Goal: Information Seeking & Learning: Learn about a topic

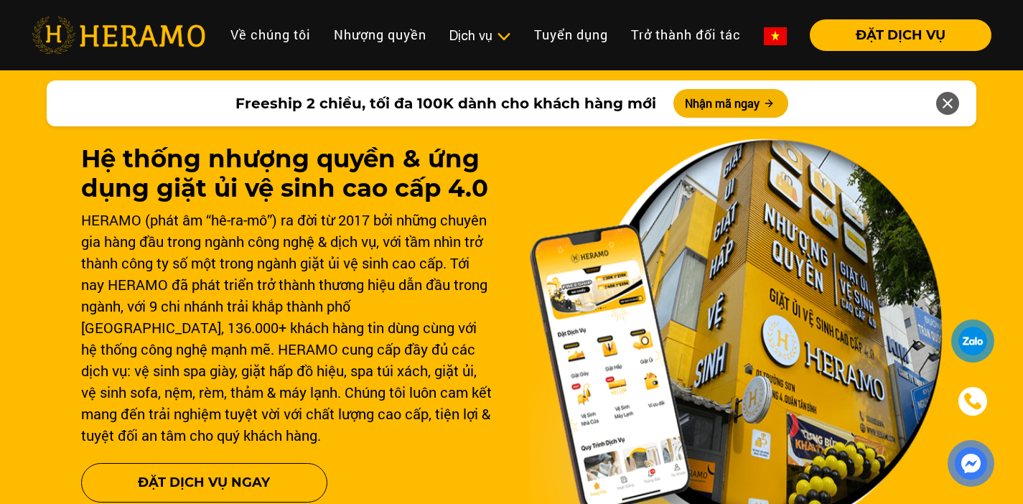
click at [773, 29] on img at bounding box center [775, 36] width 23 height 18
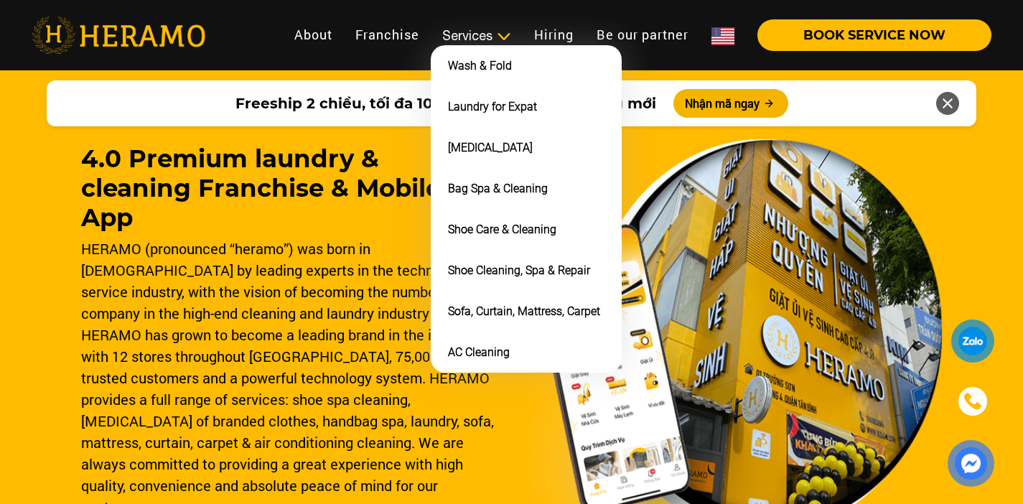
click at [496, 35] on img at bounding box center [503, 36] width 15 height 14
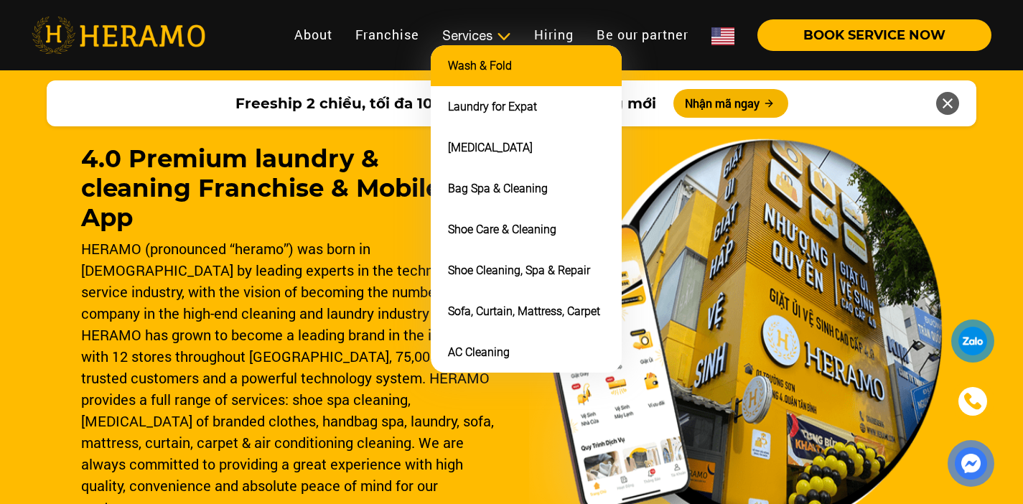
click at [491, 55] on li "Wash & Fold" at bounding box center [526, 65] width 191 height 41
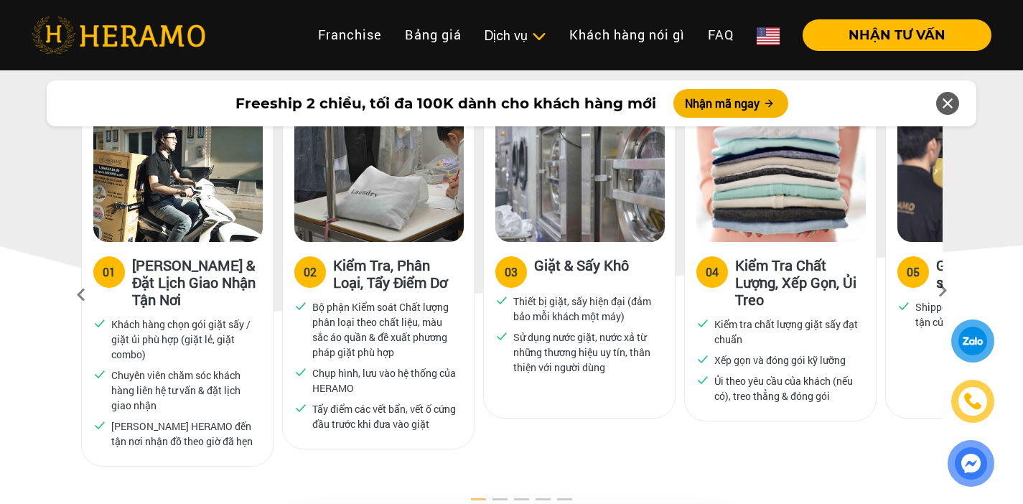
scroll to position [746, 0]
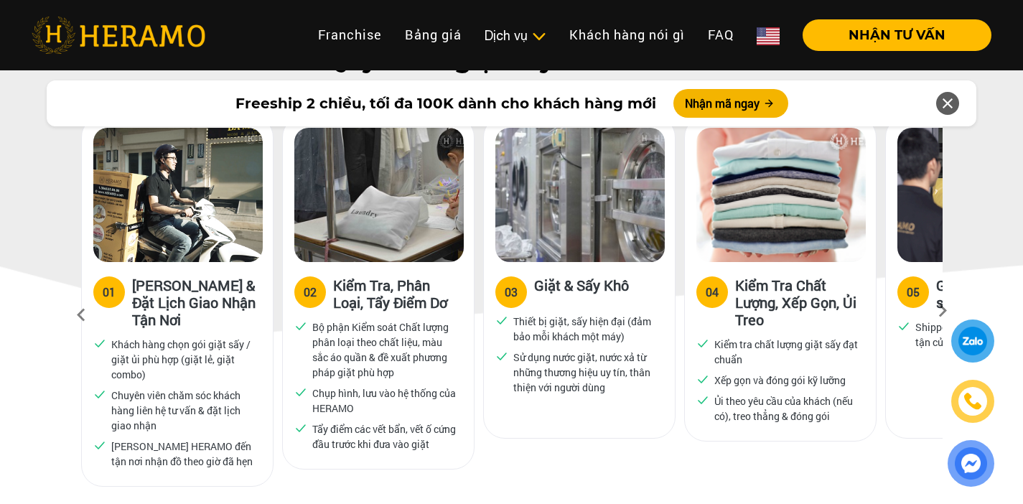
click at [773, 40] on img at bounding box center [768, 36] width 23 height 18
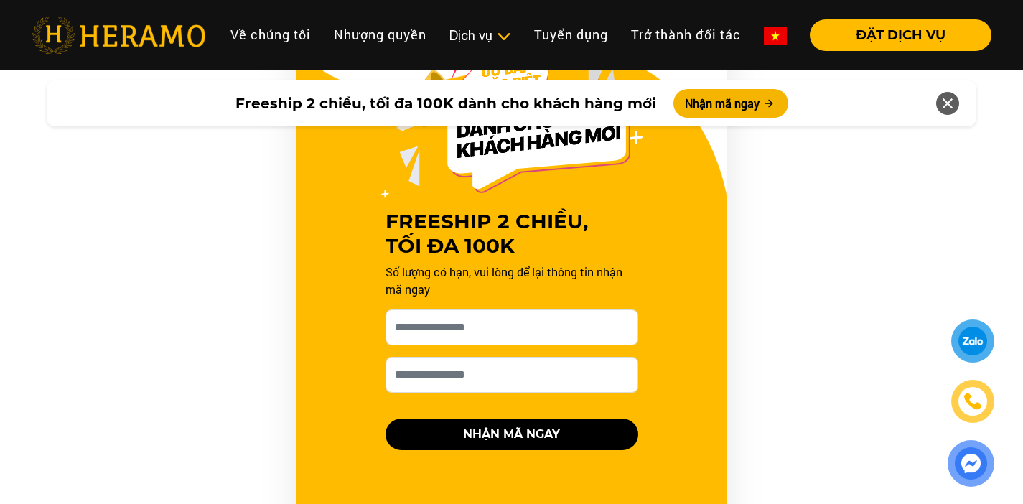
click at [788, 32] on link at bounding box center [775, 35] width 46 height 32
click at [780, 31] on img at bounding box center [775, 36] width 23 height 18
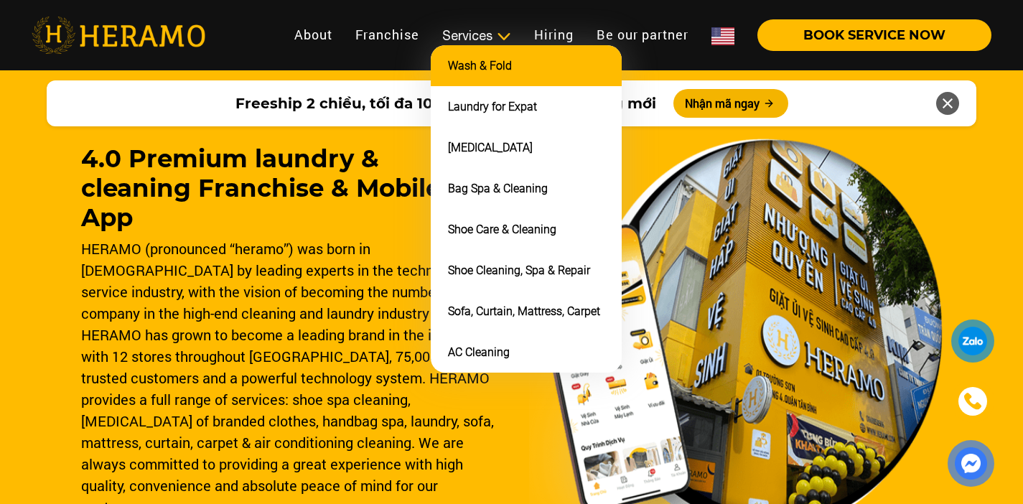
click at [503, 68] on link "Wash & Fold" at bounding box center [480, 66] width 64 height 14
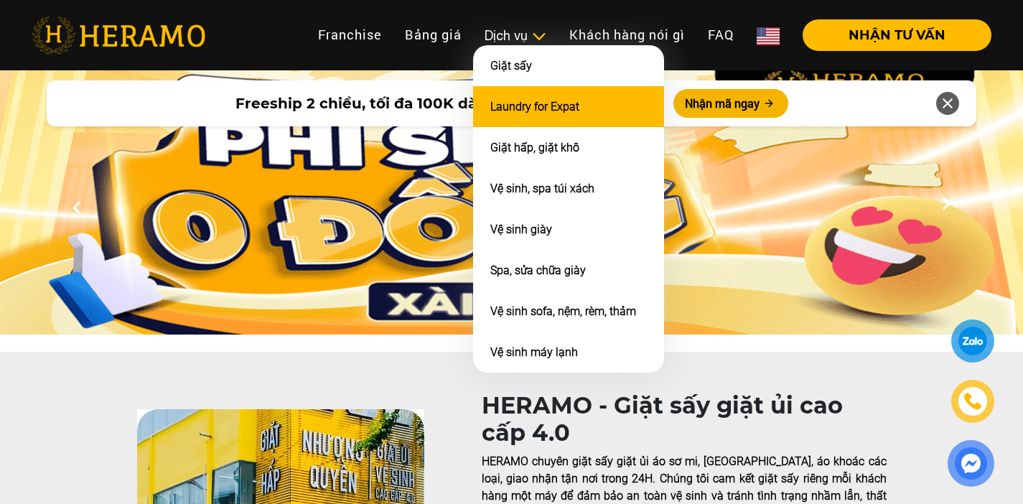
click at [512, 106] on link "Laundry for Expat" at bounding box center [534, 107] width 89 height 14
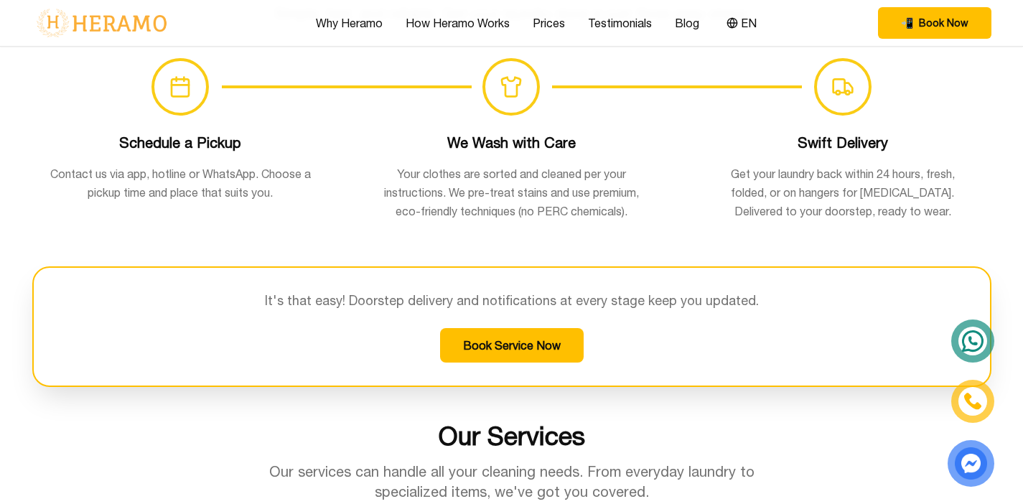
scroll to position [1149, 0]
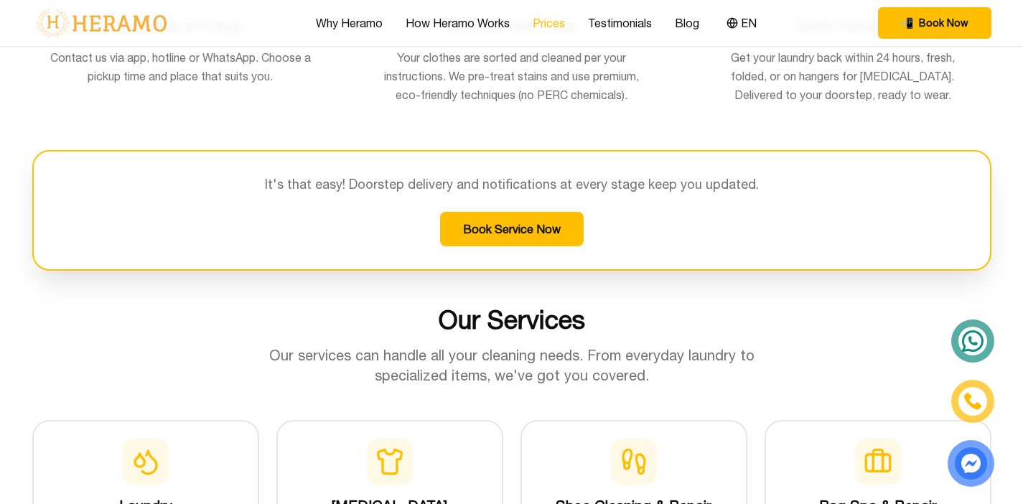
click at [540, 26] on link "Prices" at bounding box center [549, 22] width 32 height 17
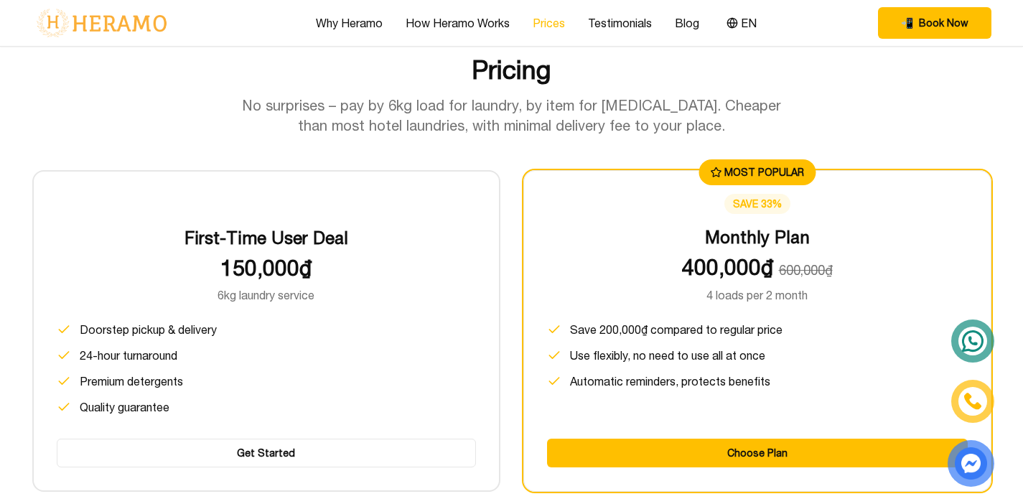
scroll to position [1813, 0]
